Goal: Task Accomplishment & Management: Manage account settings

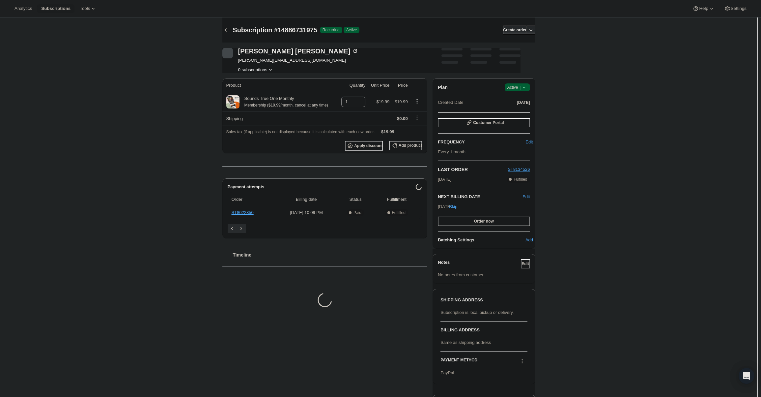
click at [520, 88] on span "Active |" at bounding box center [517, 87] width 20 height 7
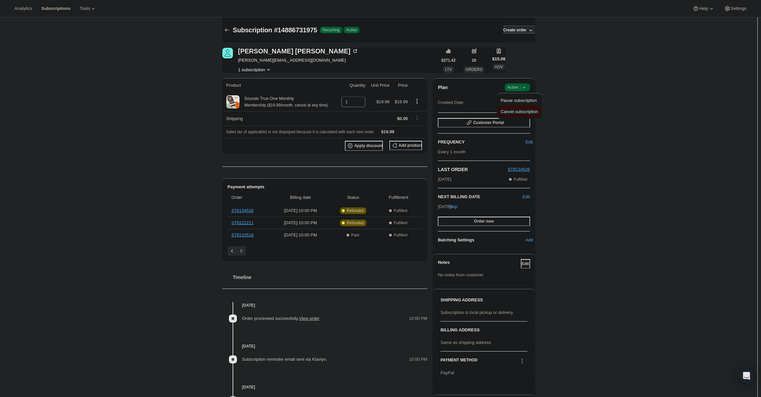
click at [519, 107] on button "Cancel subscription" at bounding box center [519, 111] width 41 height 11
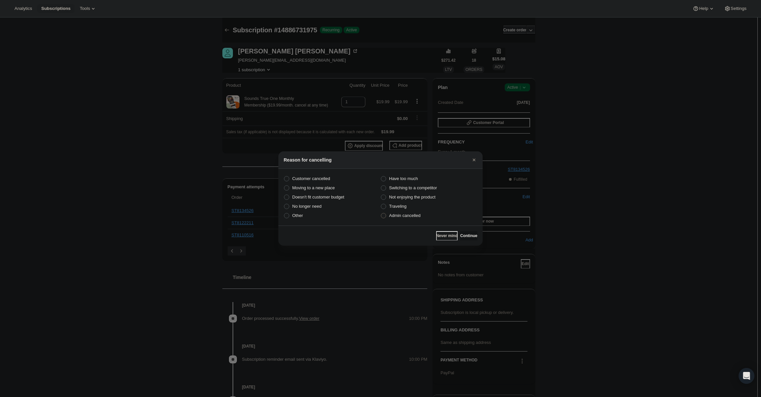
click at [424, 211] on label "Admin cancelled" at bounding box center [429, 215] width 97 height 9
click at [381, 213] on input "Admin cancelled" at bounding box center [381, 213] width 0 height 0
radio input "true"
click at [410, 216] on span "Admin cancelled" at bounding box center [404, 215] width 31 height 5
click at [381, 213] on input "Admin cancelled" at bounding box center [381, 213] width 0 height 0
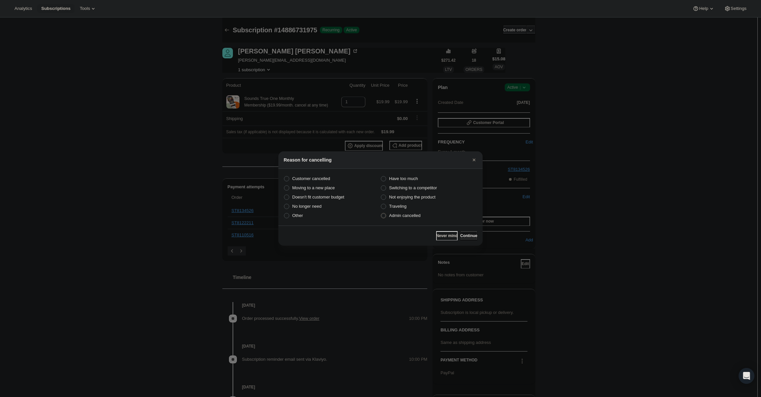
click at [460, 235] on span "Continue" at bounding box center [468, 235] width 17 height 5
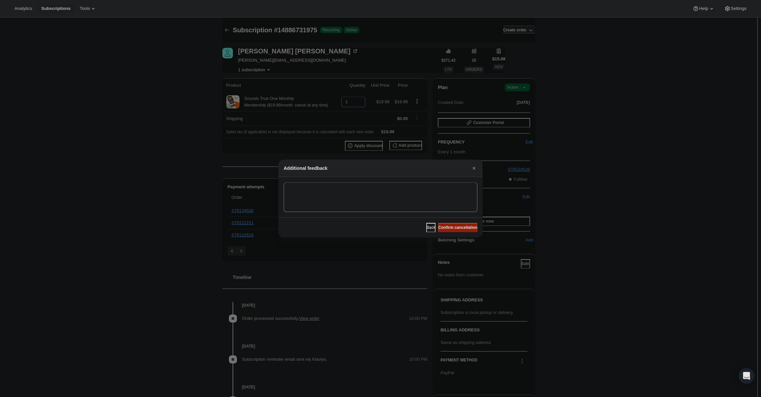
click at [460, 232] on button "Confirm cancellation" at bounding box center [457, 227] width 39 height 9
